Goal: Information Seeking & Learning: Learn about a topic

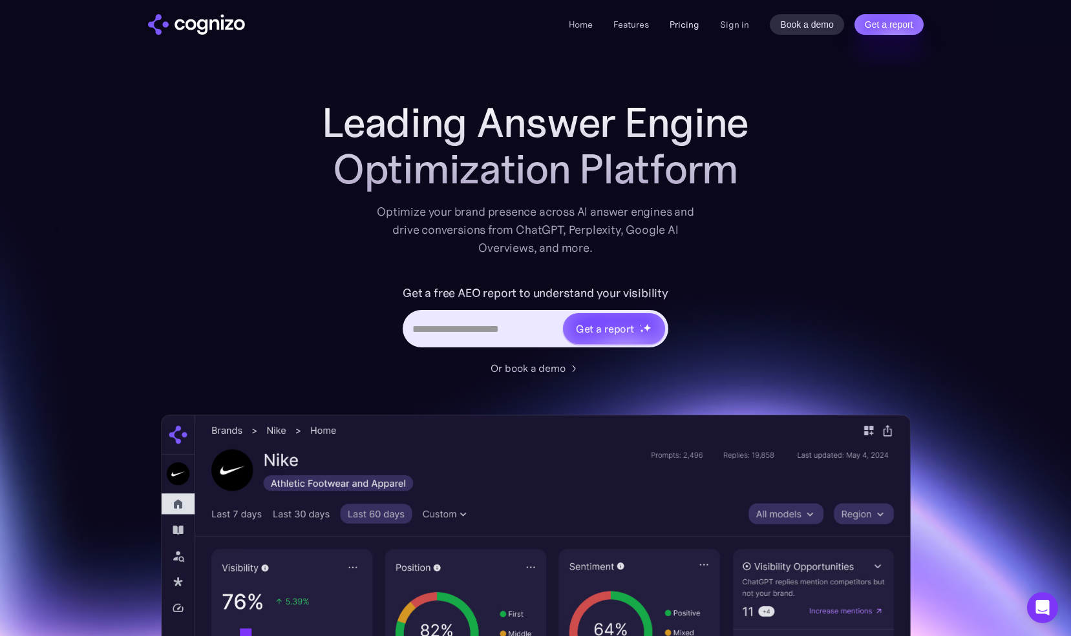
click at [682, 26] on link "Pricing" at bounding box center [684, 25] width 30 height 12
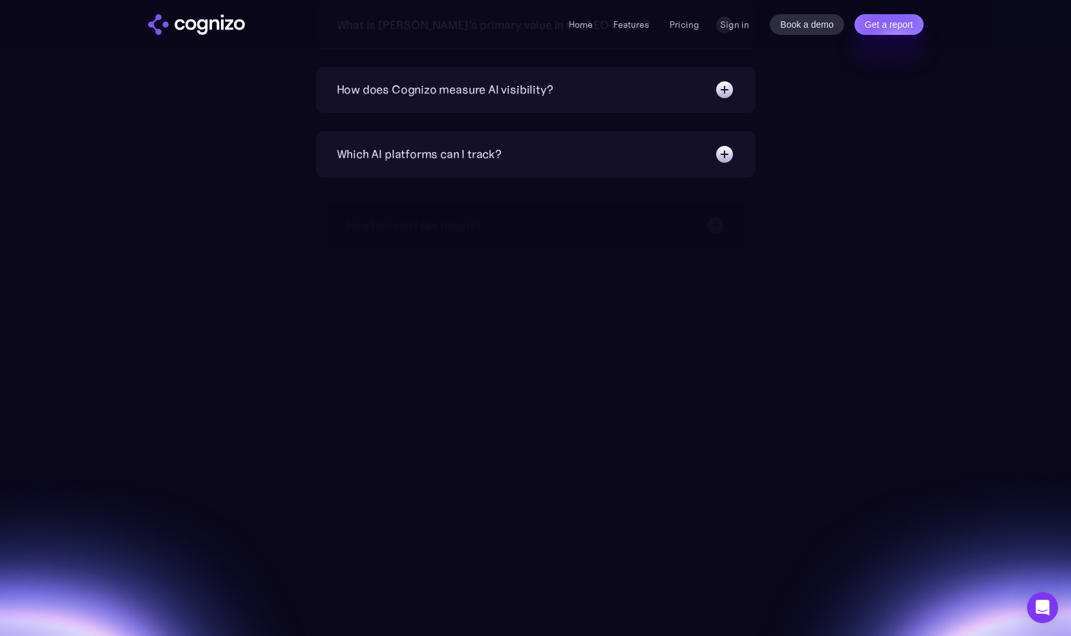
scroll to position [3400, 0]
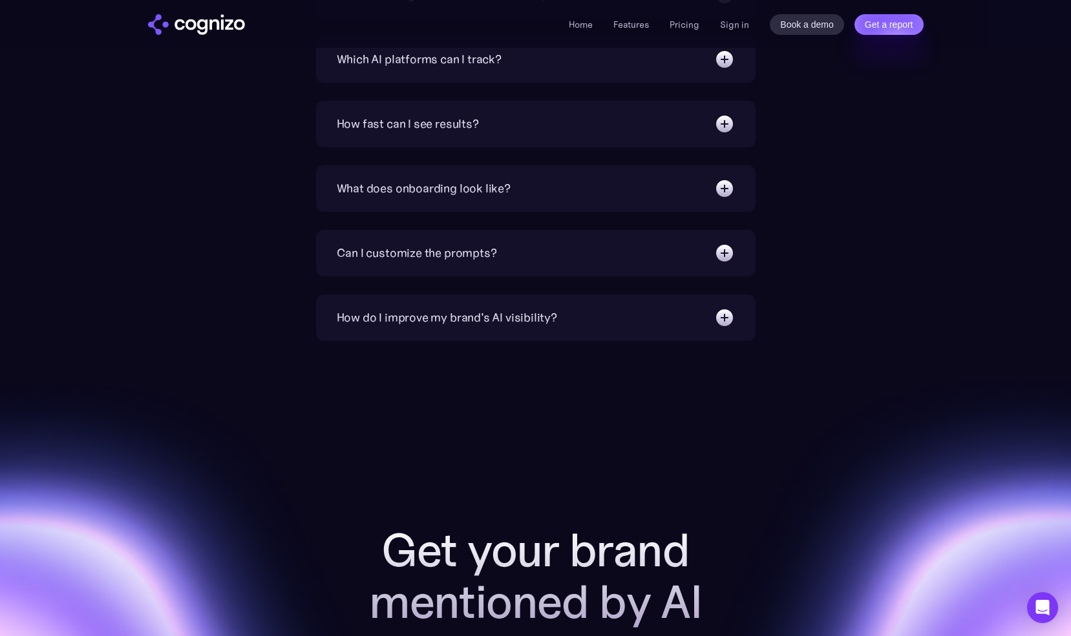
click at [230, 13] on div "Home Features Pricing Book a demo Get a report Sign in Book a demo Get a report" at bounding box center [535, 24] width 930 height 48
click at [229, 14] on img "home" at bounding box center [196, 24] width 97 height 21
